Goal: Information Seeking & Learning: Learn about a topic

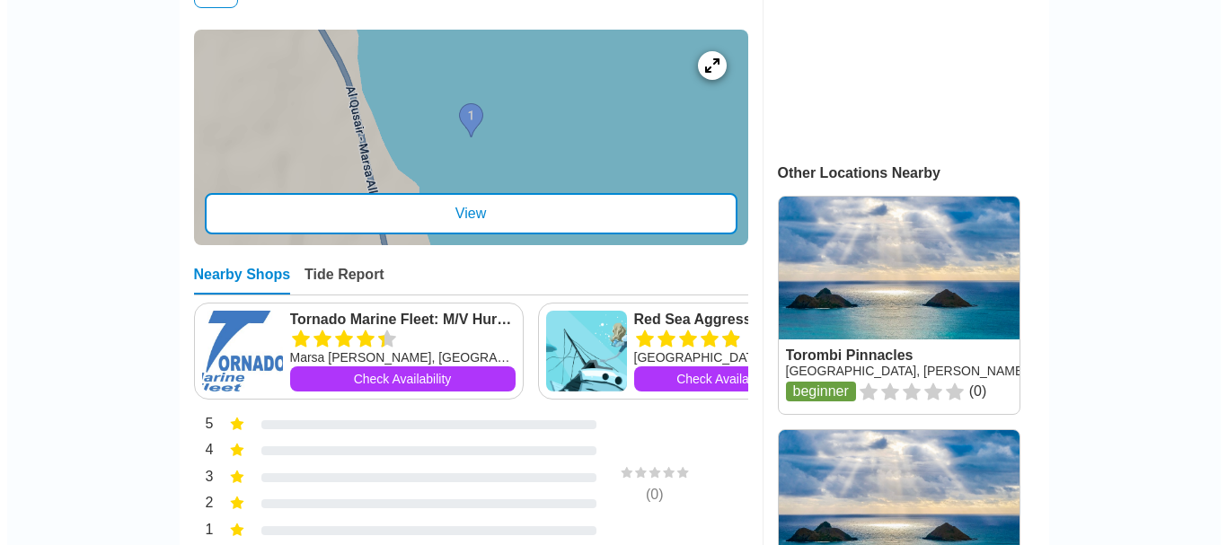
scroll to position [808, 0]
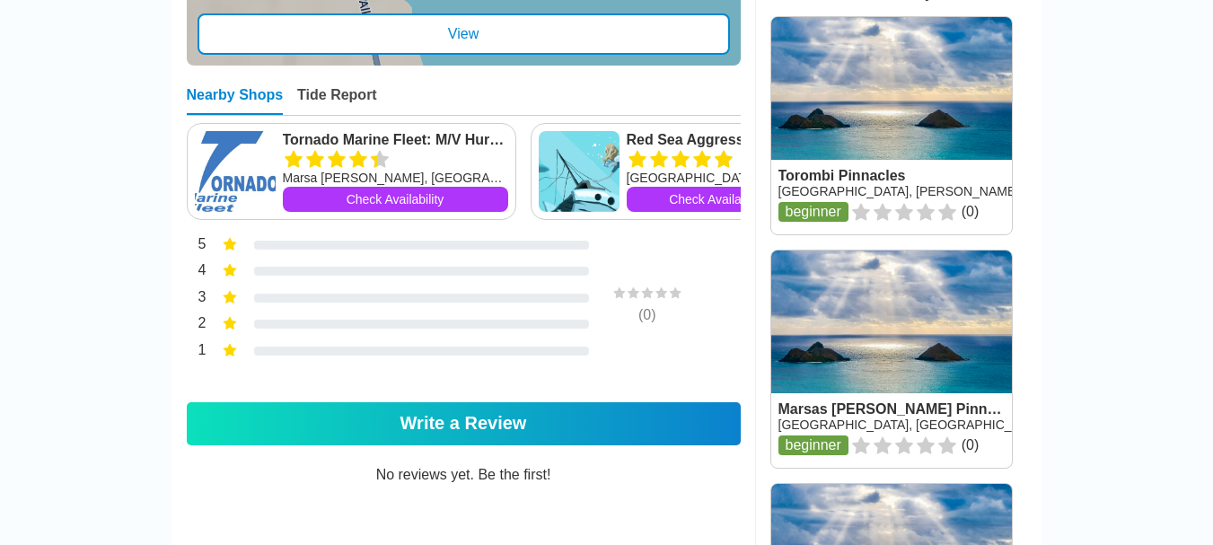
scroll to position [988, 0]
